Goal: Task Accomplishment & Management: Manage account settings

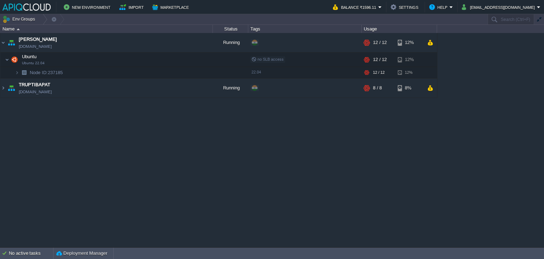
click at [414, 188] on div "Anand anand.in1.apiqcloud.com Running + Add to Env Group RAM 53% CPU 97% 12 / 1…" at bounding box center [272, 140] width 544 height 214
click at [373, 174] on div "Anand anand.in1.apiqcloud.com Running + Add to Env Group RAM 53% CPU 101% 12 / …" at bounding box center [272, 140] width 544 height 214
click at [172, 89] on button "button" at bounding box center [174, 87] width 6 height 6
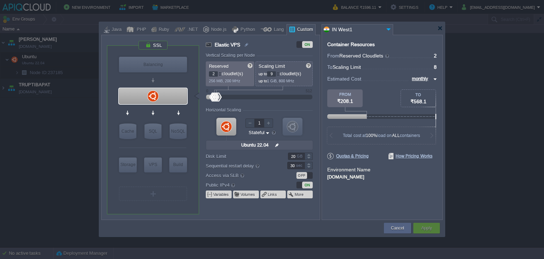
click at [280, 72] on div at bounding box center [278, 72] width 4 height 2
type input "10"
click at [280, 72] on div at bounding box center [278, 72] width 4 height 2
click at [420, 229] on div "Apply" at bounding box center [427, 228] width 16 height 11
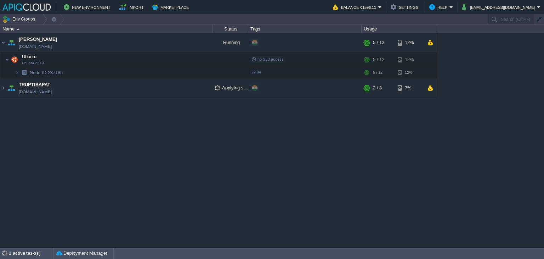
click at [413, 143] on div "Anand anand.in1.apiqcloud.com Running + Add to Env Group RAM 40% CPU 32% 5 / 12…" at bounding box center [272, 140] width 544 height 214
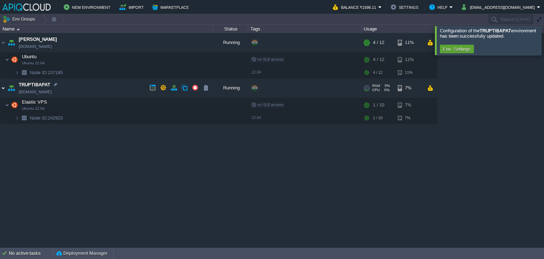
click at [4, 89] on img at bounding box center [3, 87] width 6 height 19
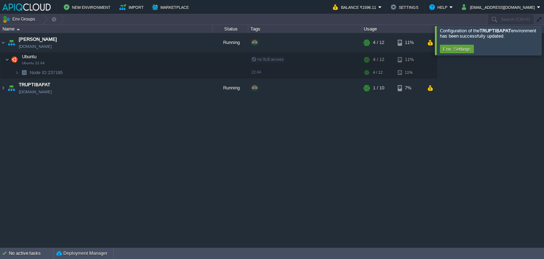
click at [544, 44] on div at bounding box center [553, 40] width 0 height 29
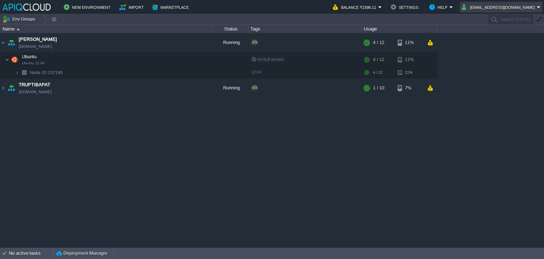
click at [506, 8] on button "anand_famt@yahoo.co.in" at bounding box center [499, 7] width 75 height 9
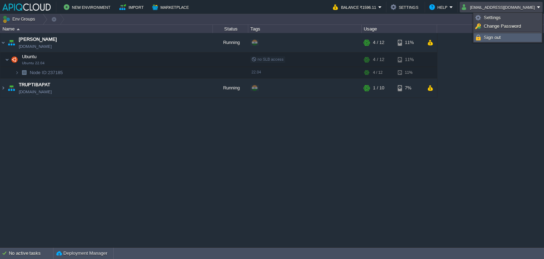
click at [498, 35] on span "Sign out" at bounding box center [492, 37] width 17 height 5
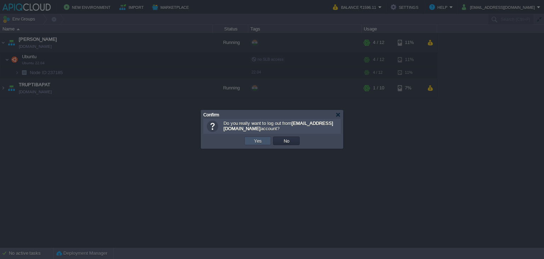
click at [257, 142] on button "Yes" at bounding box center [258, 141] width 12 height 6
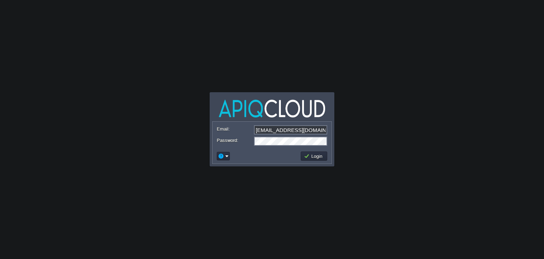
click at [271, 130] on input "anand_famt@yahoo.co.in" at bounding box center [290, 129] width 73 height 9
type input "ava0451pat@gmail.com"
click at [317, 156] on button "Login" at bounding box center [314, 156] width 21 height 6
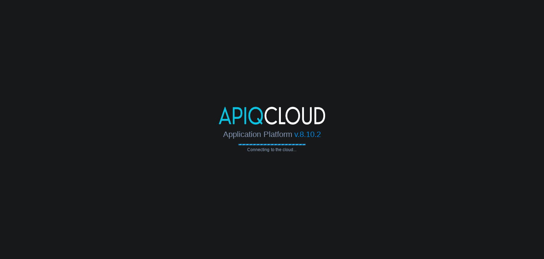
click at [428, 118] on div at bounding box center [272, 116] width 544 height 18
click at [376, 73] on body "Application Platform v.8.10.2 Connecting to the cloud..." at bounding box center [272, 129] width 544 height 259
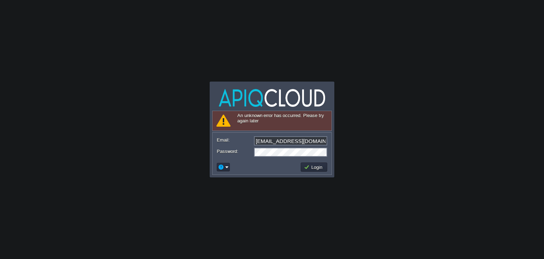
click at [286, 139] on input "ava0451pat@gmail.com" at bounding box center [290, 140] width 73 height 9
type input "ava0451pat@gmail.com"
click at [317, 171] on td "Login" at bounding box center [314, 166] width 29 height 11
click at [314, 167] on button "Login" at bounding box center [314, 167] width 21 height 6
type input "[EMAIL_ADDRESS][DOMAIN_NAME]"
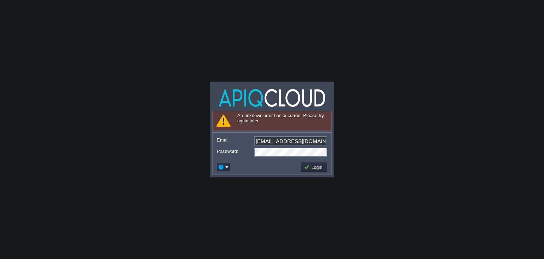
click at [359, 206] on body "Application Platform v.8.10.2 Connecting to the cloud... An unknown error has o…" at bounding box center [272, 129] width 544 height 259
click at [313, 168] on button "Login" at bounding box center [314, 167] width 21 height 6
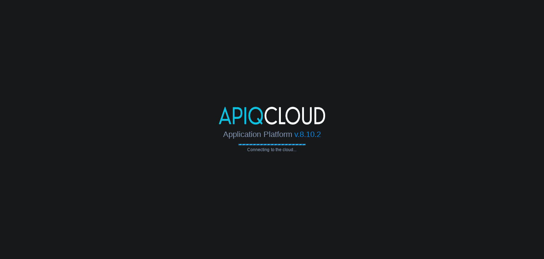
click at [303, 56] on body "Application Platform v.8.10.2 Connecting to the cloud..." at bounding box center [272, 129] width 544 height 259
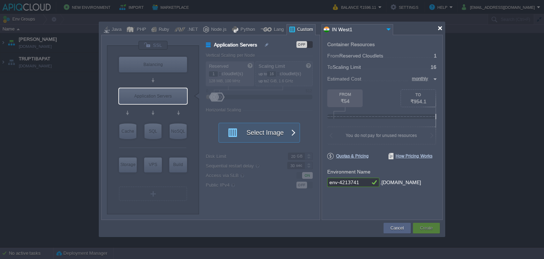
click at [440, 27] on div at bounding box center [440, 28] width 5 height 5
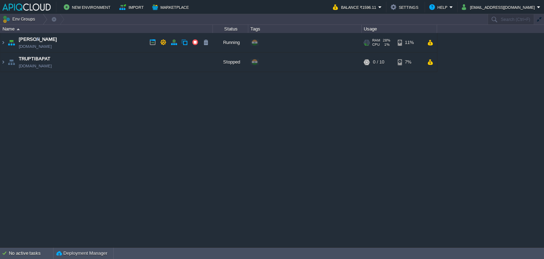
click at [110, 42] on td "Anand [DOMAIN_NAME]" at bounding box center [106, 42] width 213 height 19
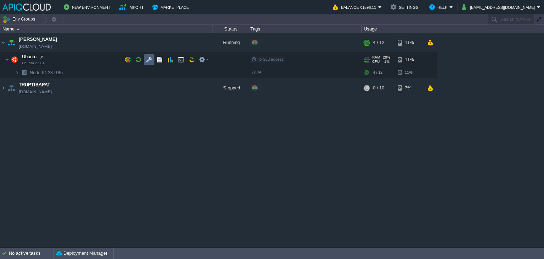
click at [149, 60] on button "button" at bounding box center [149, 59] width 6 height 6
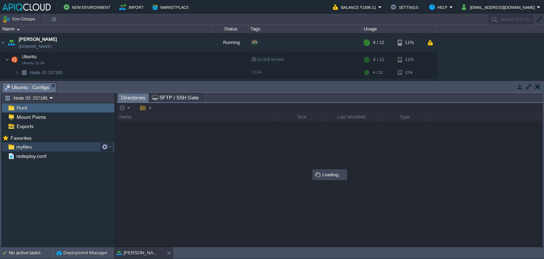
drag, startPoint x: 19, startPoint y: 147, endPoint x: 22, endPoint y: 146, distance: 3.7
click at [19, 147] on span "myfiles" at bounding box center [24, 147] width 18 height 6
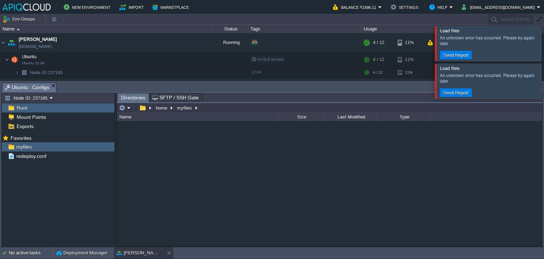
click at [544, 44] on div at bounding box center [553, 43] width 0 height 35
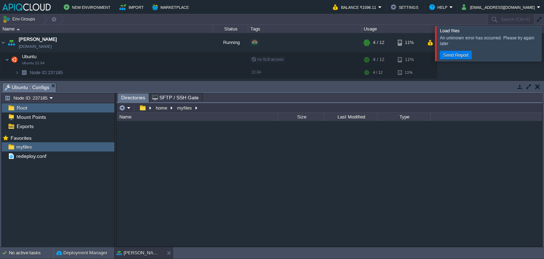
click at [538, 86] on button "button" at bounding box center [538, 86] width 5 height 6
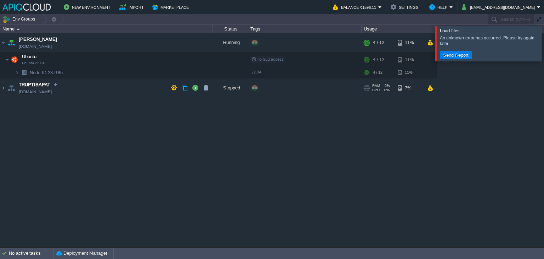
click at [226, 119] on div "Anand anand.in1.apiqcloud.com Running + Add to Env Group RAM 28% CPU 1% 4 / 12 …" at bounding box center [272, 140] width 544 height 214
click at [544, 43] on div at bounding box center [553, 43] width 0 height 35
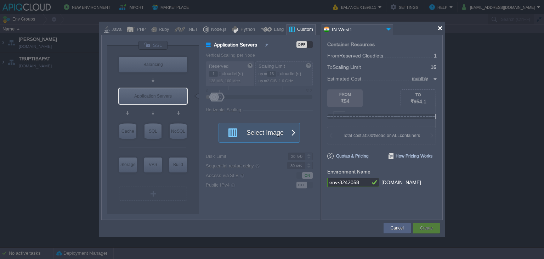
click at [438, 30] on div at bounding box center [440, 28] width 5 height 5
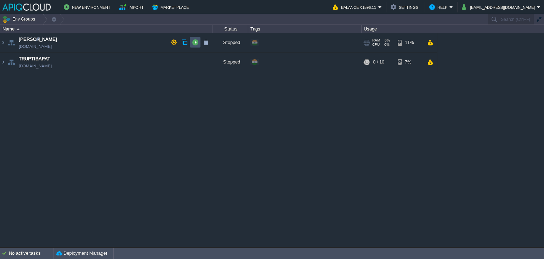
click at [196, 43] on button "button" at bounding box center [195, 42] width 6 height 6
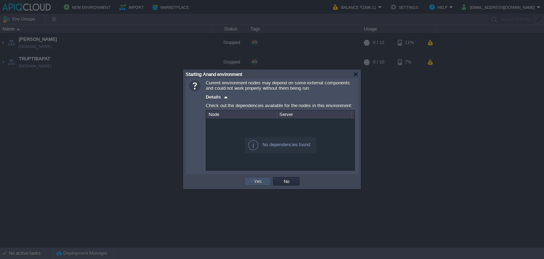
click at [259, 179] on button "Yes" at bounding box center [258, 181] width 12 height 6
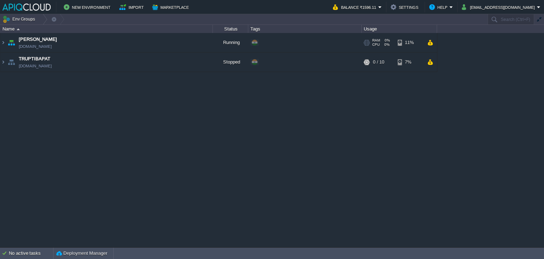
click at [129, 44] on td "Anand anand.in1.apiqcloud.com" at bounding box center [106, 42] width 213 height 19
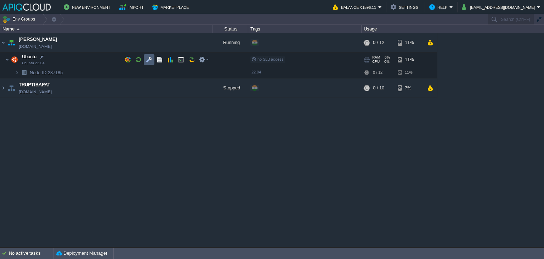
click at [150, 61] on button "button" at bounding box center [149, 59] width 6 height 6
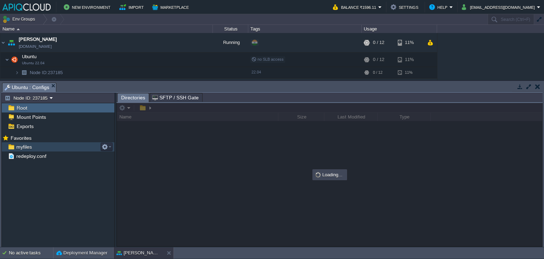
click at [28, 145] on span "myfiles" at bounding box center [24, 147] width 18 height 6
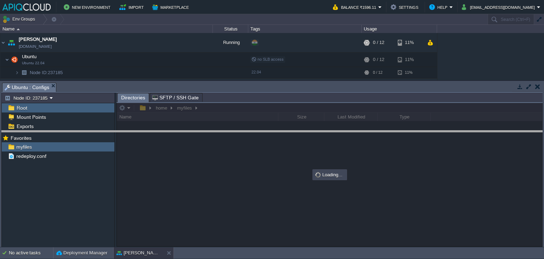
drag, startPoint x: 266, startPoint y: 85, endPoint x: 265, endPoint y: 133, distance: 47.9
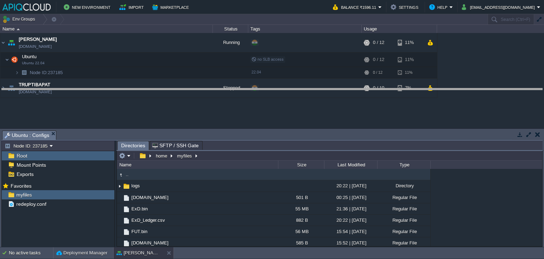
drag, startPoint x: 265, startPoint y: 133, endPoint x: 270, endPoint y: 90, distance: 43.5
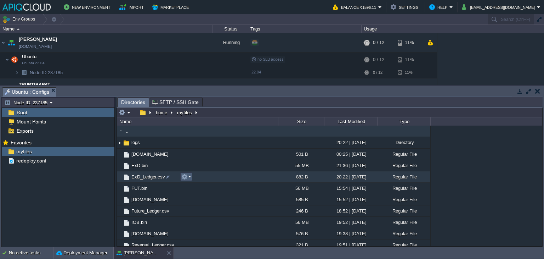
click at [188, 176] on em at bounding box center [186, 176] width 10 height 6
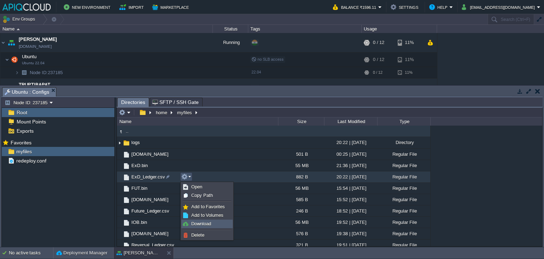
click at [201, 223] on span "Download" at bounding box center [201, 223] width 20 height 5
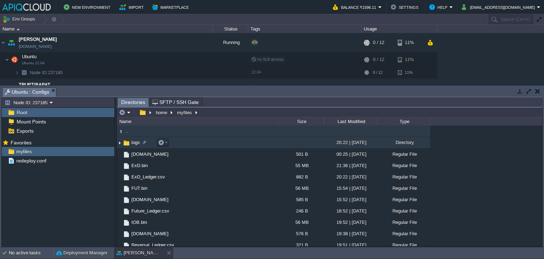
click at [120, 144] on img at bounding box center [120, 142] width 6 height 11
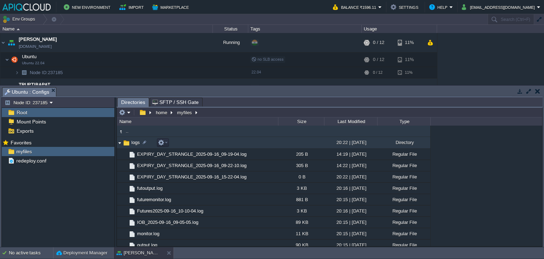
click at [120, 142] on img at bounding box center [120, 142] width 6 height 11
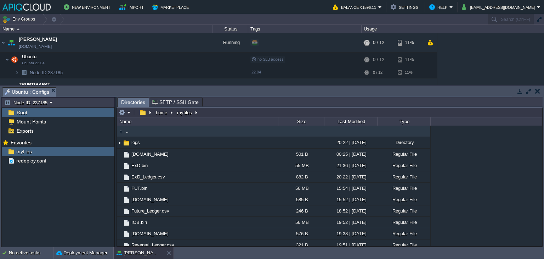
click at [538, 91] on button "button" at bounding box center [538, 91] width 5 height 6
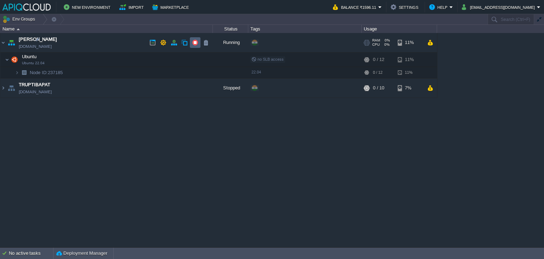
click at [192, 40] on button "button" at bounding box center [195, 42] width 6 height 6
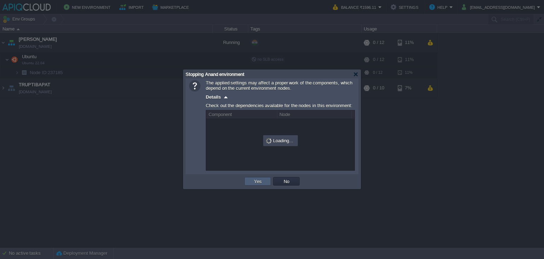
click at [258, 184] on button "Yes" at bounding box center [258, 181] width 12 height 6
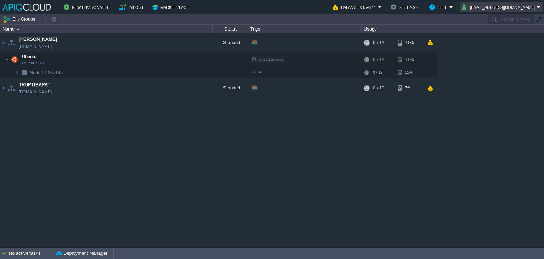
click at [516, 12] on td "anand_famt@yahoo.co.in" at bounding box center [501, 7] width 83 height 11
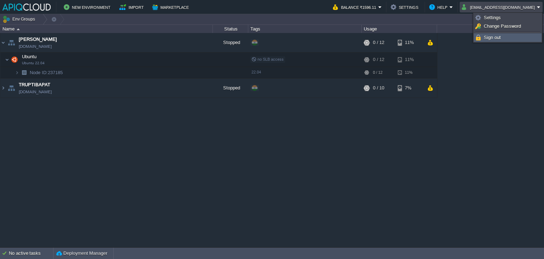
click at [491, 39] on span "Sign out" at bounding box center [492, 37] width 17 height 5
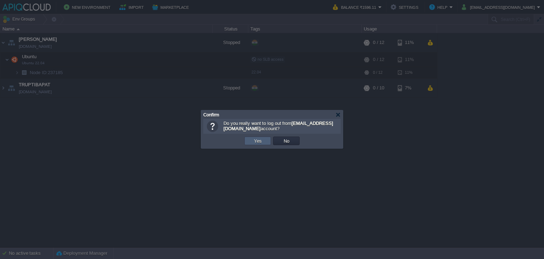
click at [262, 141] on button "Yes" at bounding box center [258, 141] width 12 height 6
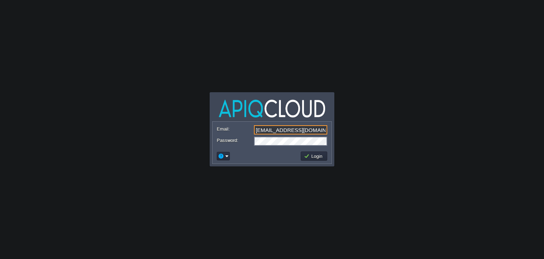
click at [266, 131] on input "[EMAIL_ADDRESS][DOMAIN_NAME]" at bounding box center [290, 129] width 73 height 9
type input "[EMAIL_ADDRESS][DOMAIN_NAME]"
click at [316, 157] on button "Login" at bounding box center [314, 156] width 21 height 6
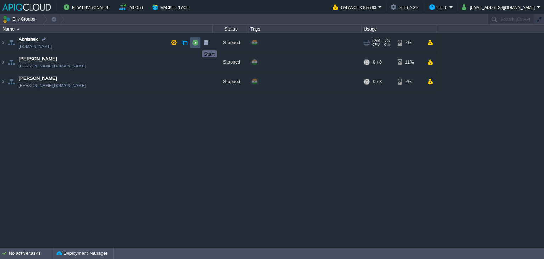
click at [197, 44] on button "button" at bounding box center [195, 42] width 6 height 6
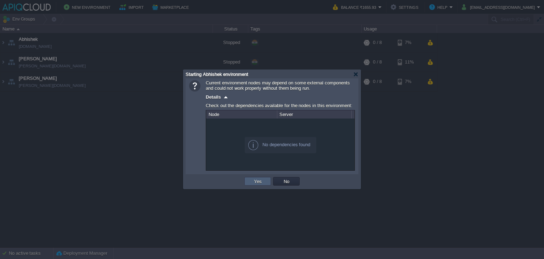
click at [267, 180] on td "Yes" at bounding box center [258, 181] width 27 height 9
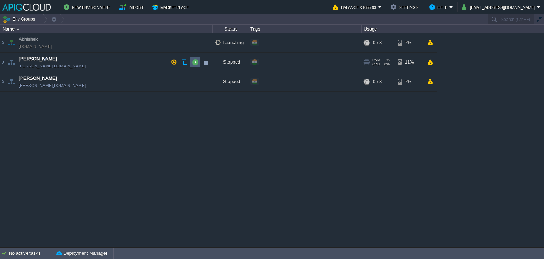
click at [196, 60] on button "button" at bounding box center [195, 62] width 6 height 6
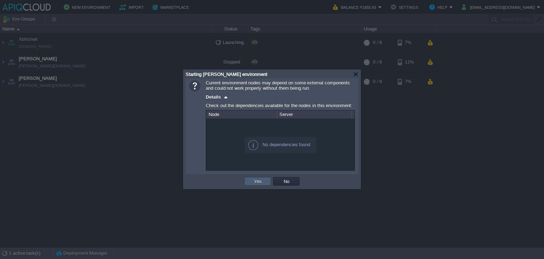
click at [257, 180] on button "Yes" at bounding box center [258, 181] width 12 height 6
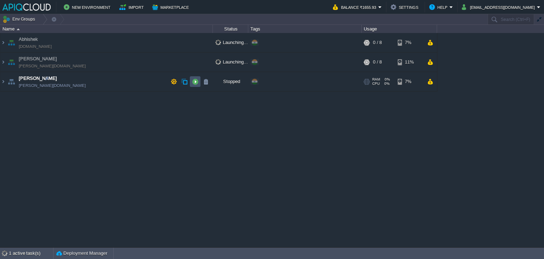
click at [194, 83] on button "button" at bounding box center [195, 81] width 6 height 6
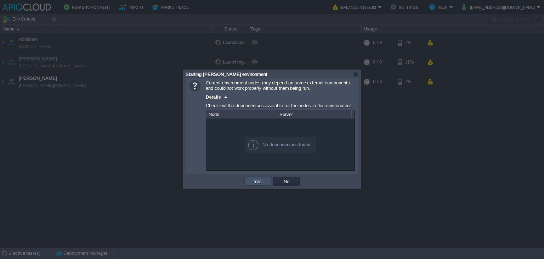
click at [255, 183] on button "Yes" at bounding box center [258, 181] width 12 height 6
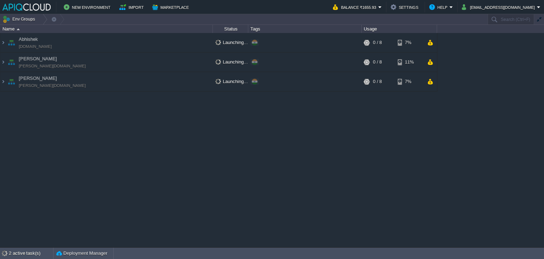
click at [120, 165] on div "Abhishek abhishek.in1.apiqcloud.com Launching... + Add to Env Group RAM 0% CPU …" at bounding box center [272, 140] width 544 height 214
click at [173, 41] on button "button" at bounding box center [174, 42] width 6 height 6
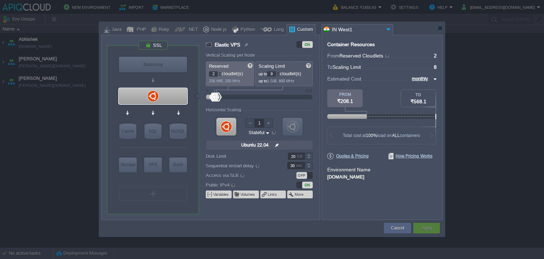
click at [279, 71] on div at bounding box center [278, 72] width 4 height 2
type input "10"
click at [279, 71] on div at bounding box center [278, 72] width 4 height 2
click at [442, 226] on div "Cancel Apply Contact Us" at bounding box center [272, 228] width 342 height 17
click at [433, 229] on div "Apply" at bounding box center [427, 228] width 16 height 11
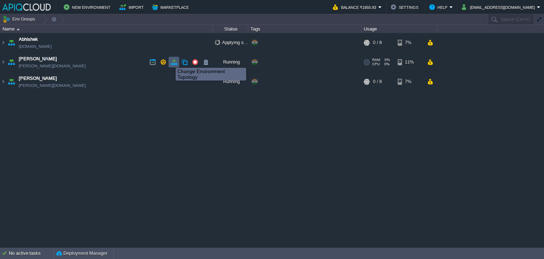
click at [173, 61] on button "button" at bounding box center [174, 62] width 6 height 6
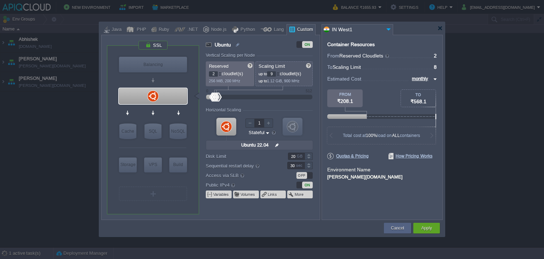
click at [278, 72] on div at bounding box center [278, 72] width 4 height 2
type input "10"
click at [278, 72] on div at bounding box center [278, 72] width 4 height 2
click at [416, 228] on div "Apply" at bounding box center [427, 228] width 27 height 11
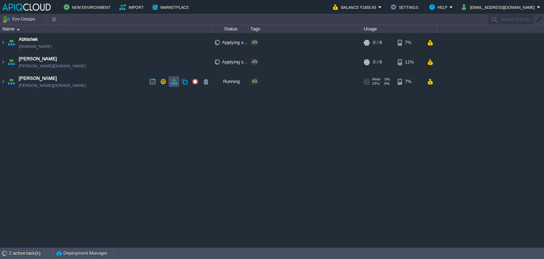
click at [174, 81] on button "button" at bounding box center [174, 81] width 6 height 6
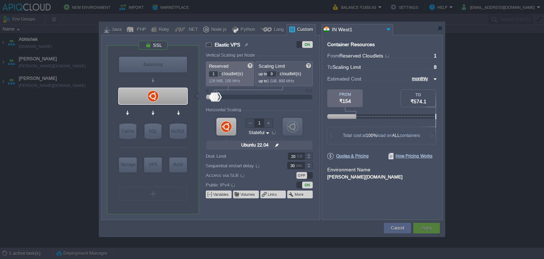
click at [279, 73] on div at bounding box center [278, 72] width 4 height 2
type input "10"
click at [279, 73] on div at bounding box center [278, 72] width 4 height 2
click at [426, 223] on div "Apply" at bounding box center [427, 228] width 16 height 11
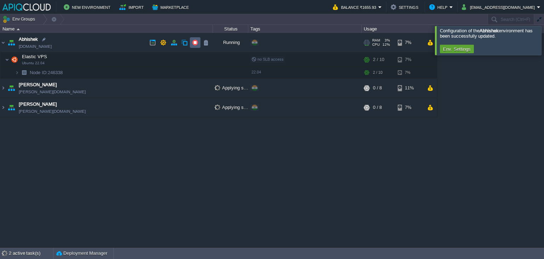
click at [196, 41] on button "button" at bounding box center [195, 42] width 6 height 6
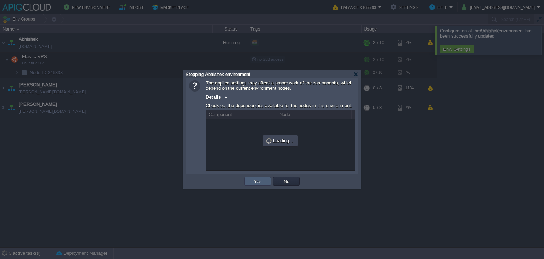
click at [258, 181] on button "Yes" at bounding box center [258, 181] width 12 height 6
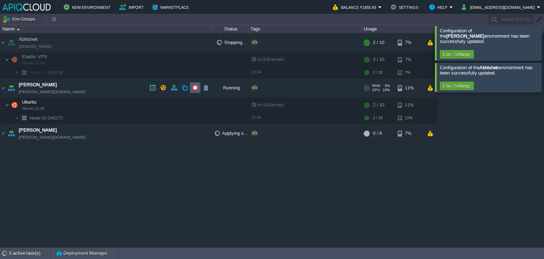
click at [191, 87] on td at bounding box center [195, 87] width 11 height 11
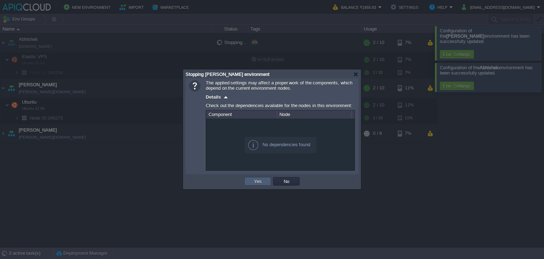
click at [254, 180] on button "Yes" at bounding box center [258, 181] width 12 height 6
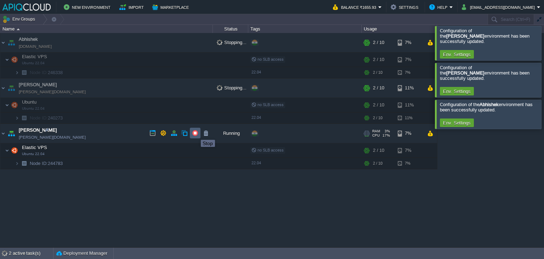
click at [196, 133] on button "button" at bounding box center [195, 133] width 6 height 6
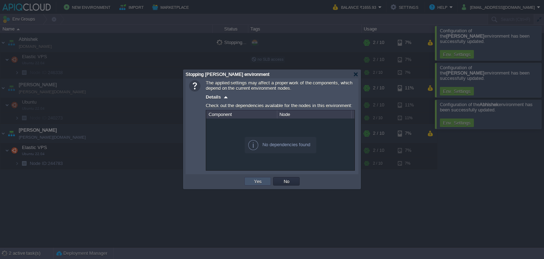
click at [260, 179] on button "Yes" at bounding box center [258, 181] width 12 height 6
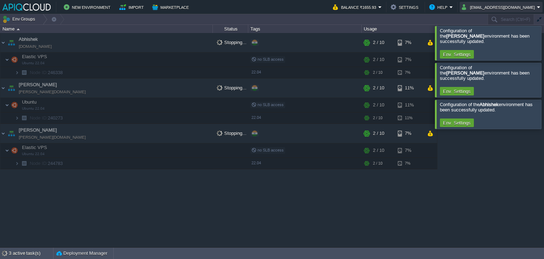
click at [502, 6] on button "[EMAIL_ADDRESS][DOMAIN_NAME]" at bounding box center [499, 7] width 75 height 9
click at [505, 168] on div "Abhishek abhishek.in1.apiqcloud.com Stopping... + Add to Env Group RAM 3% CPU 1…" at bounding box center [272, 140] width 544 height 214
click at [544, 46] on div at bounding box center [553, 43] width 0 height 34
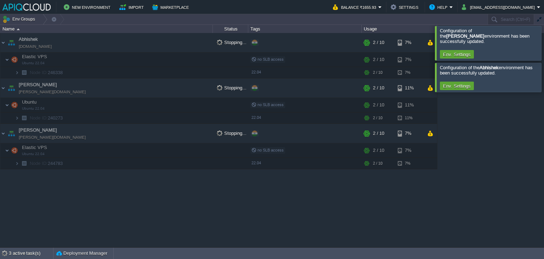
click at [544, 46] on div at bounding box center [553, 43] width 0 height 34
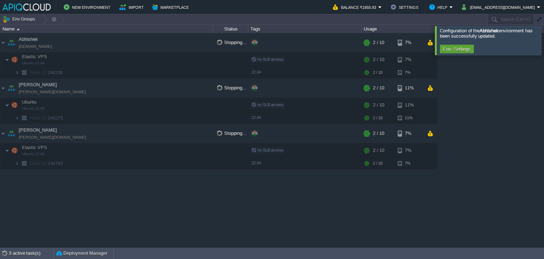
click at [544, 46] on div at bounding box center [553, 40] width 0 height 29
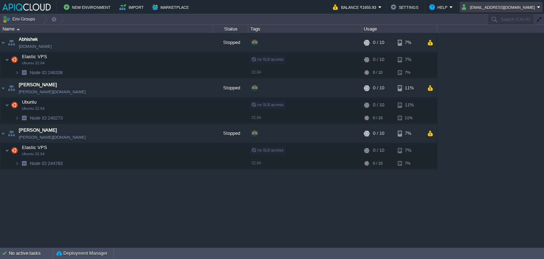
click at [513, 3] on button "[EMAIL_ADDRESS][DOMAIN_NAME]" at bounding box center [499, 7] width 75 height 9
click at [494, 36] on span "Sign out" at bounding box center [498, 37] width 17 height 5
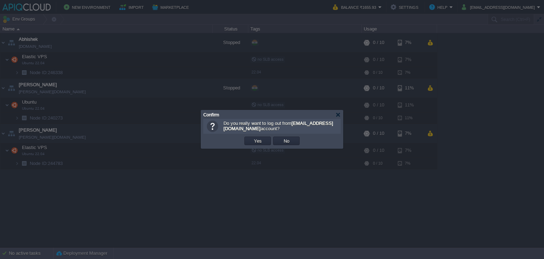
click at [242, 140] on td "OK Yes No Cancel" at bounding box center [272, 140] width 134 height 11
click at [256, 141] on button "Yes" at bounding box center [258, 141] width 12 height 6
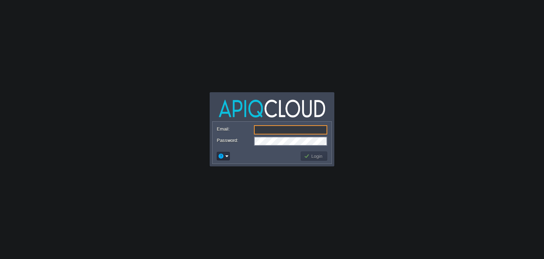
type input "[EMAIL_ADDRESS][DOMAIN_NAME]"
click at [292, 129] on input "[EMAIL_ADDRESS][DOMAIN_NAME]" at bounding box center [290, 129] width 73 height 9
click at [540, 67] on body "Application Platform v.8.10.2 Email: [EMAIL_ADDRESS][DOMAIN_NAME] Password: Log…" at bounding box center [272, 129] width 544 height 259
